Goal: Task Accomplishment & Management: Use online tool/utility

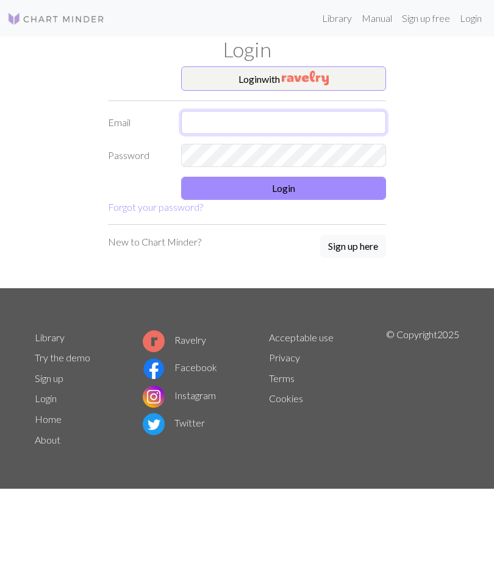
click at [338, 119] on input "text" at bounding box center [283, 122] width 205 height 23
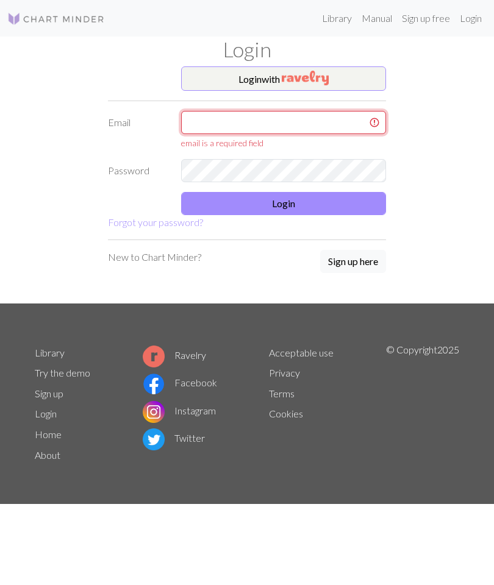
type input "[EMAIL_ADDRESS][DOMAIN_NAME]"
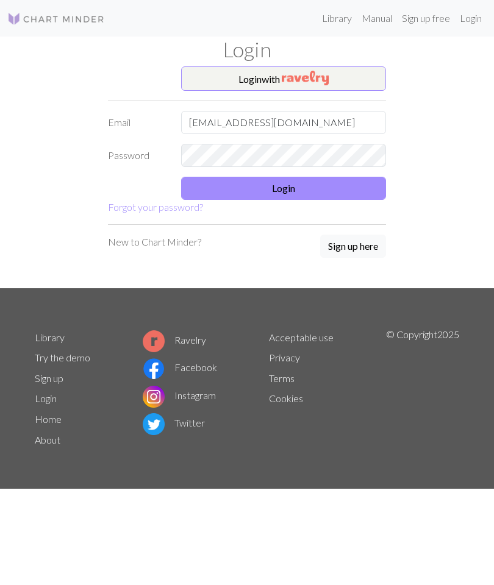
click at [315, 187] on button "Login" at bounding box center [283, 188] width 205 height 23
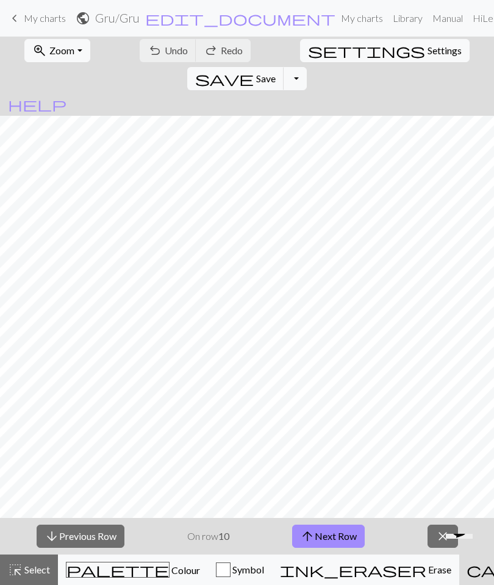
click at [336, 537] on button "arrow_upward Next Row" at bounding box center [328, 536] width 73 height 23
click at [340, 539] on button "arrow_upward Next Row" at bounding box center [328, 536] width 73 height 23
click at [275, 73] on span "Save" at bounding box center [266, 79] width 20 height 12
click at [336, 542] on button "arrow_upward Next Row" at bounding box center [328, 536] width 73 height 23
click at [275, 73] on span "Save" at bounding box center [266, 79] width 20 height 12
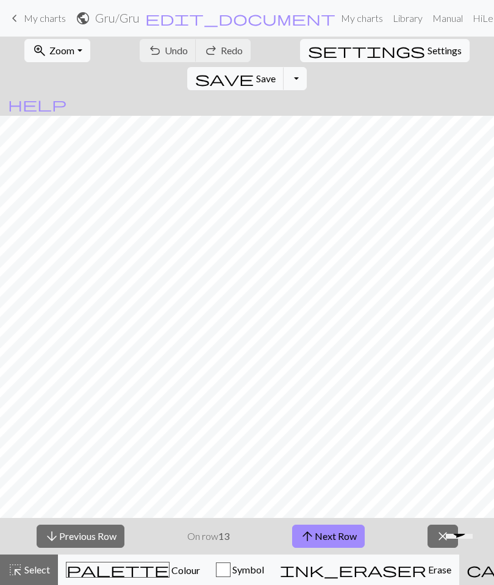
click at [78, 581] on button "palette Colour Colour" at bounding box center [133, 570] width 150 height 30
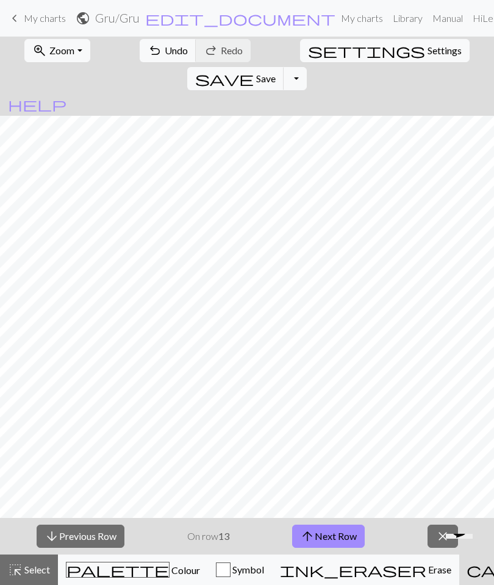
click at [339, 533] on button "arrow_upward Next Row" at bounding box center [328, 536] width 73 height 23
click at [275, 73] on span "Save" at bounding box center [266, 79] width 20 height 12
click at [337, 534] on button "arrow_upward Next Row" at bounding box center [328, 536] width 73 height 23
click at [275, 73] on span "Save" at bounding box center [266, 79] width 20 height 12
click at [330, 540] on button "arrow_upward Next Row" at bounding box center [328, 536] width 73 height 23
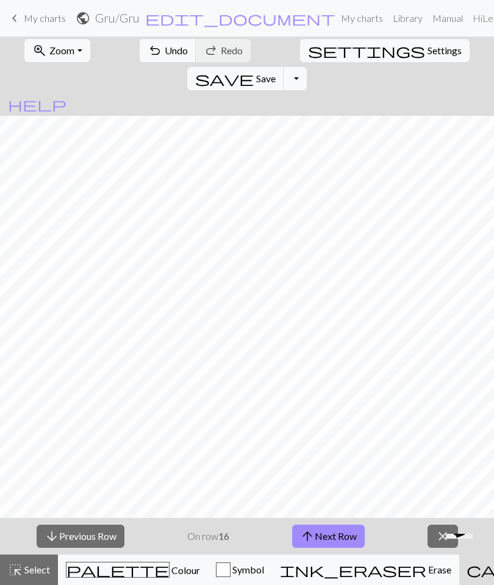
click at [254, 70] on span "save" at bounding box center [224, 78] width 59 height 17
click at [335, 537] on button "arrow_upward Next Row" at bounding box center [328, 536] width 73 height 23
click at [275, 73] on span "Save" at bounding box center [266, 79] width 20 height 12
click at [338, 531] on button "arrow_upward Next Row" at bounding box center [328, 536] width 73 height 23
click at [254, 70] on span "save" at bounding box center [224, 78] width 59 height 17
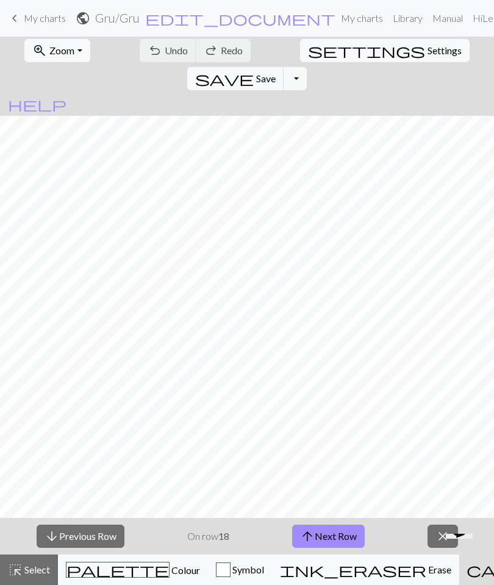
click at [254, 70] on span "save" at bounding box center [224, 78] width 59 height 17
